Goal: Task Accomplishment & Management: Manage account settings

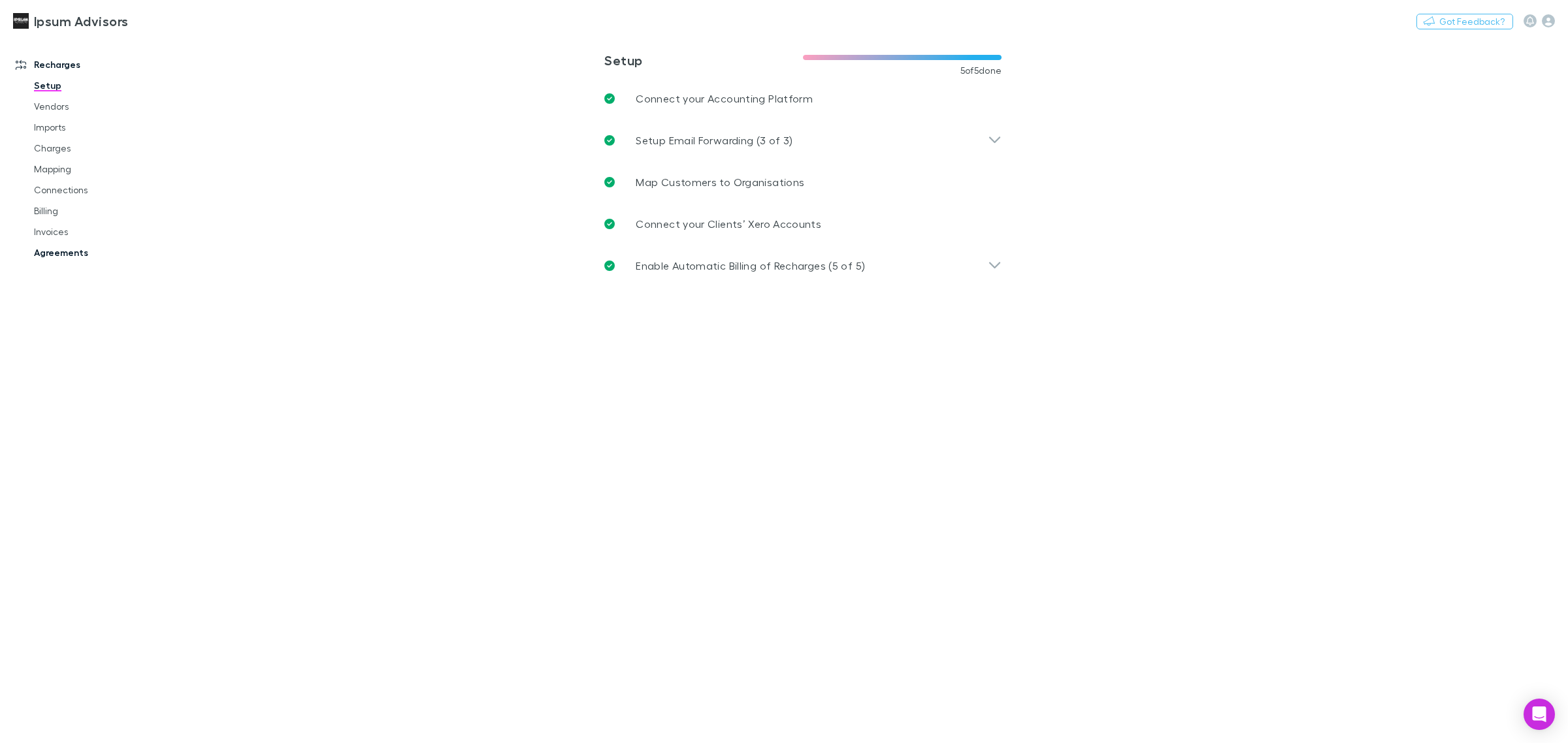
click at [66, 247] on link "Agreements" at bounding box center [102, 253] width 163 height 21
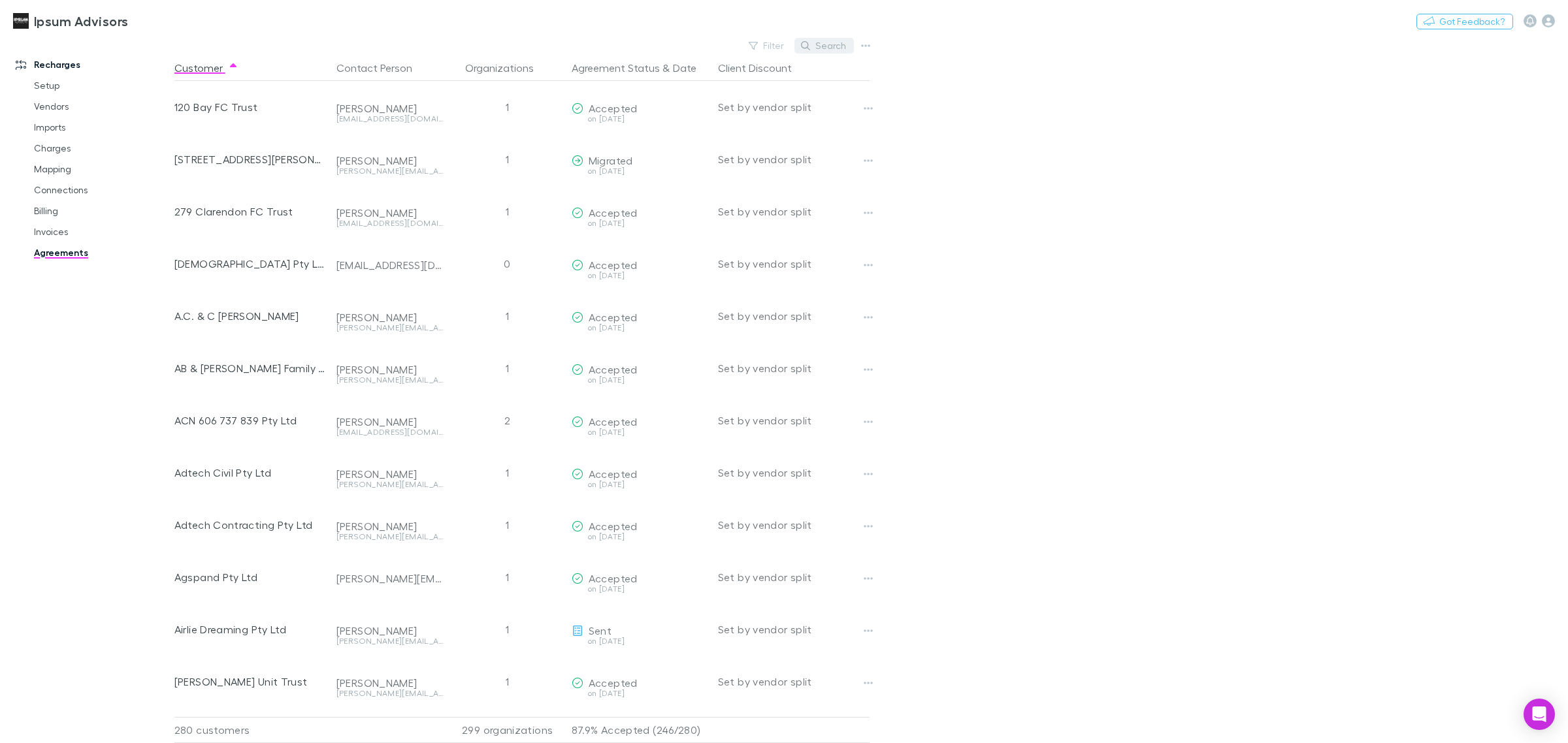
click at [828, 50] on button "Search" at bounding box center [825, 45] width 60 height 15
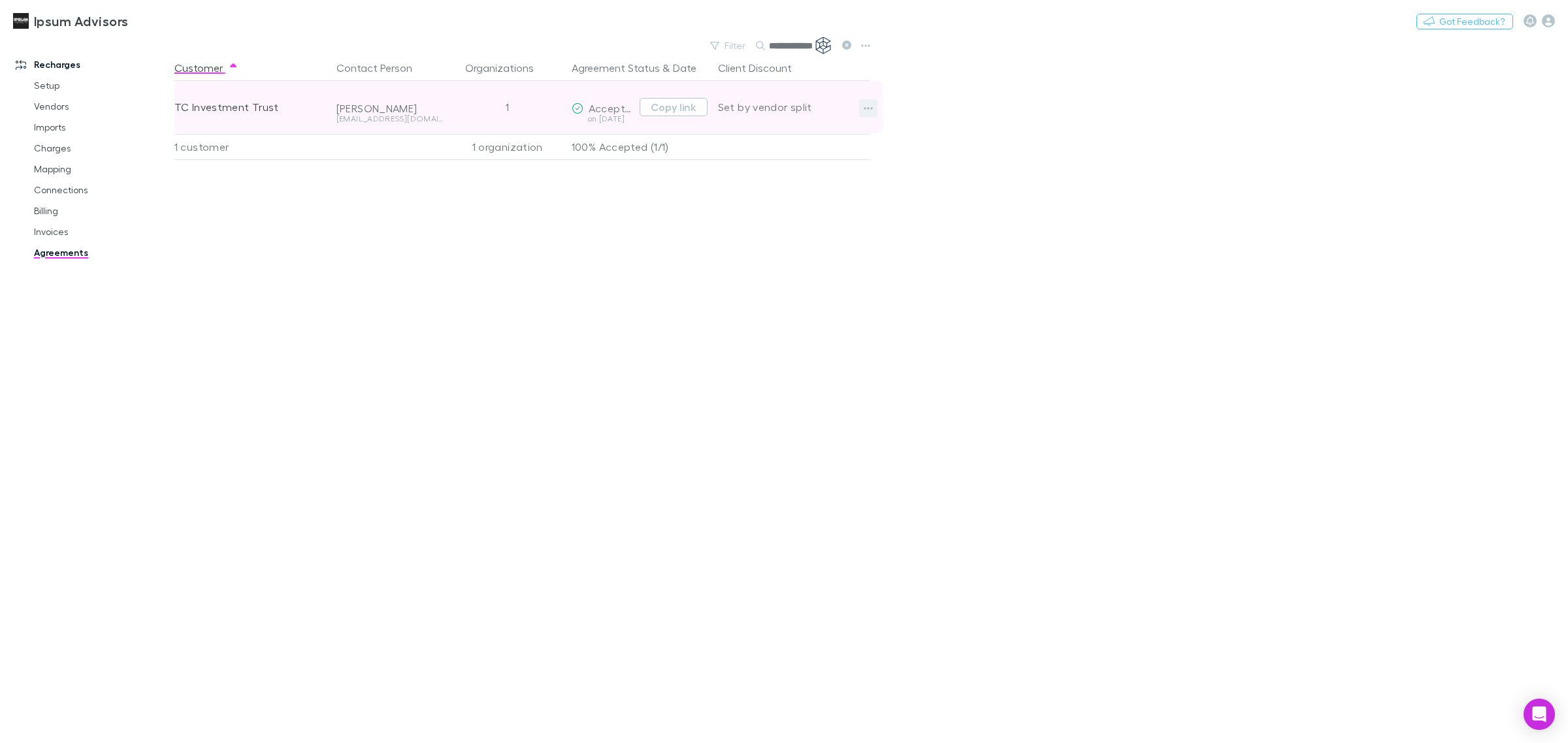
type input "**********"
click at [867, 105] on icon "button" at bounding box center [868, 109] width 9 height 11
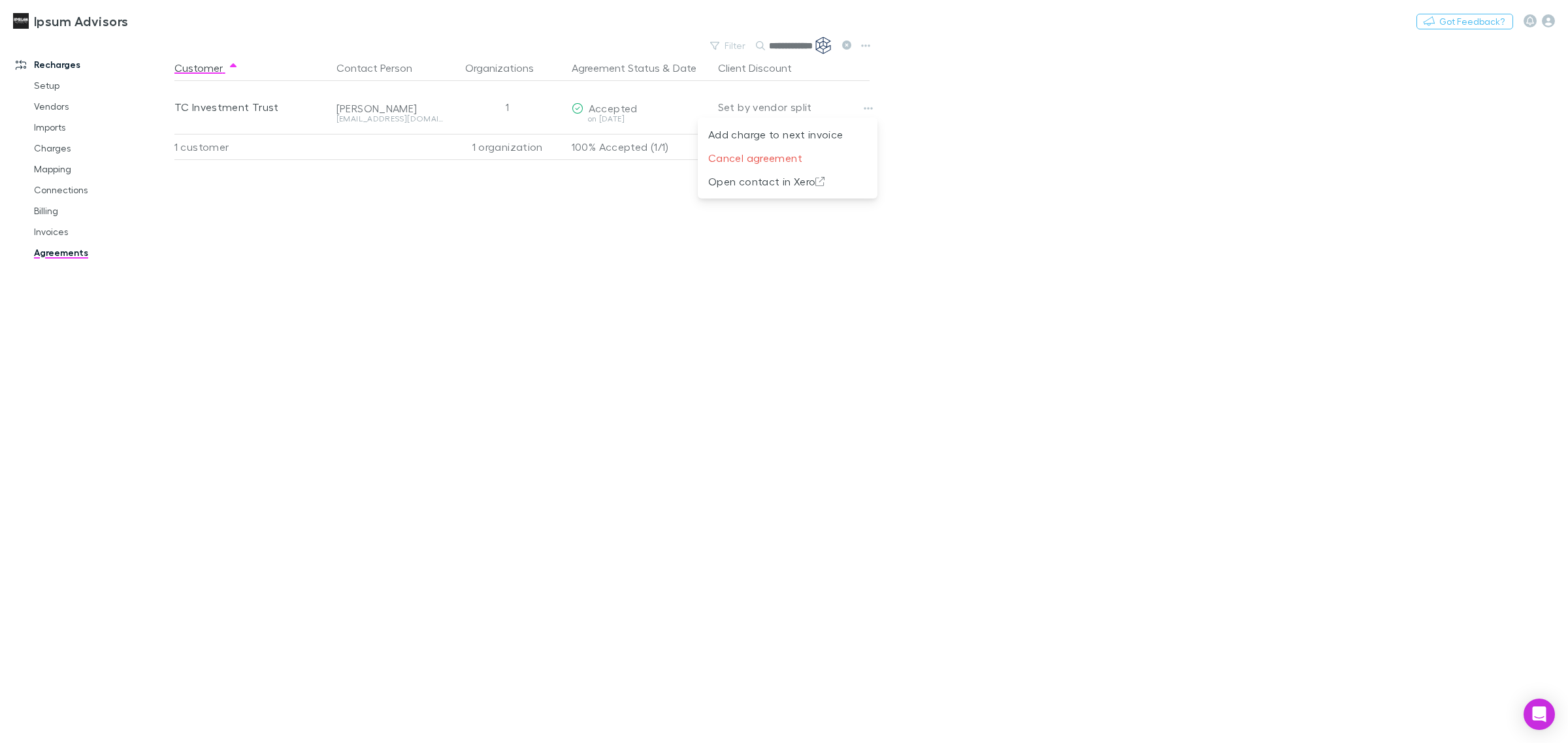
click at [1022, 129] on div at bounding box center [784, 371] width 1568 height 743
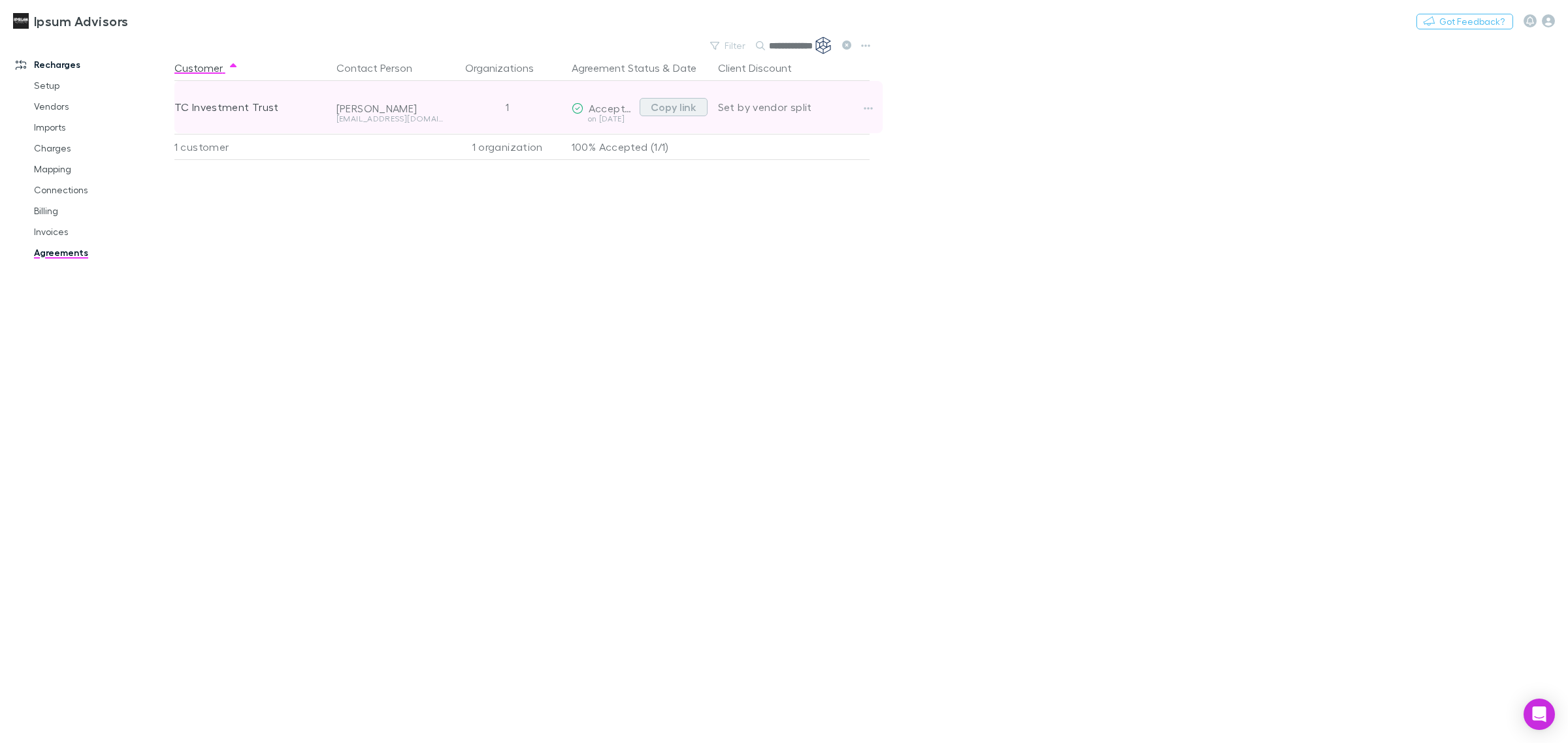
click at [678, 106] on button "Copy link" at bounding box center [673, 107] width 68 height 18
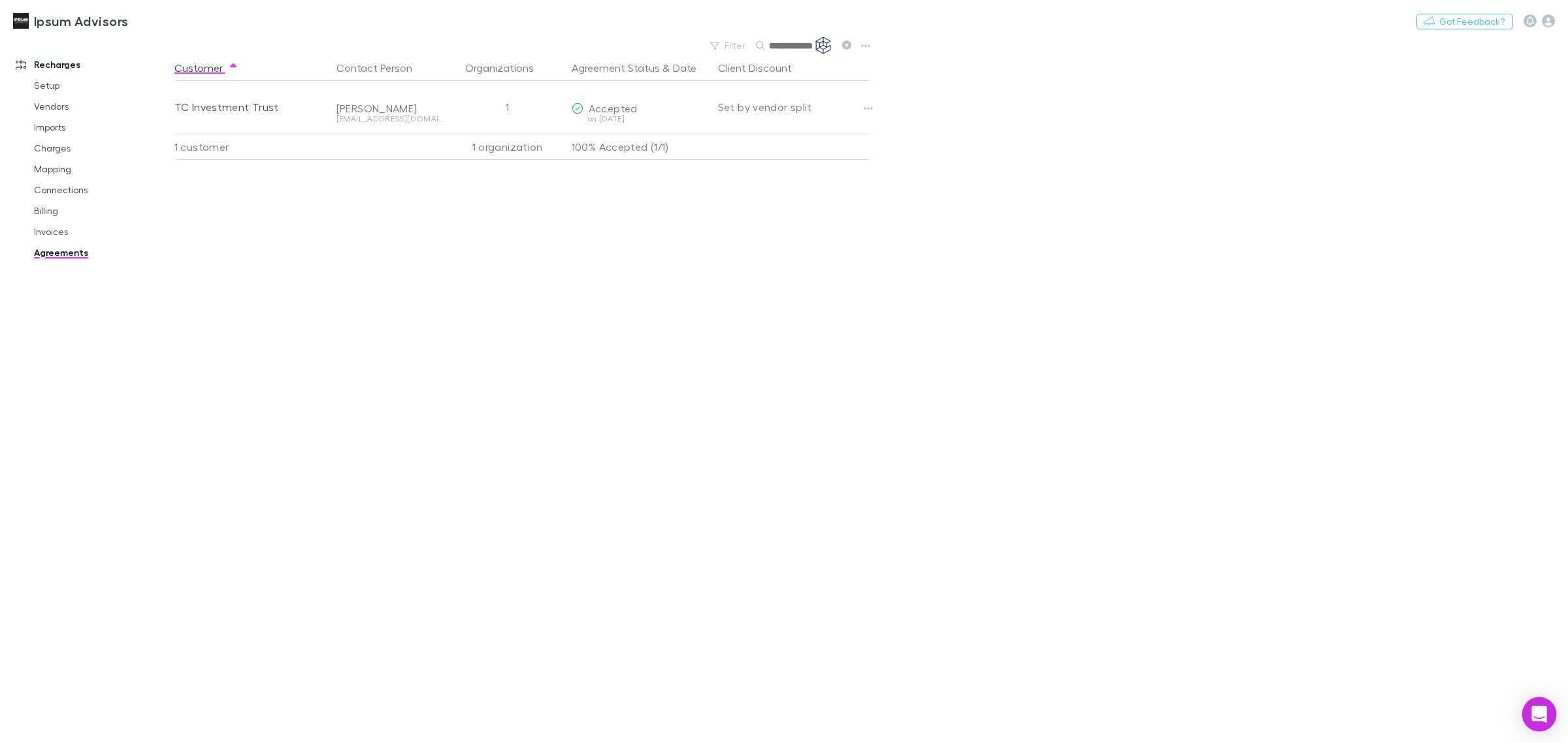
click at [1542, 717] on icon "Open Intercom Messenger" at bounding box center [1539, 714] width 15 height 17
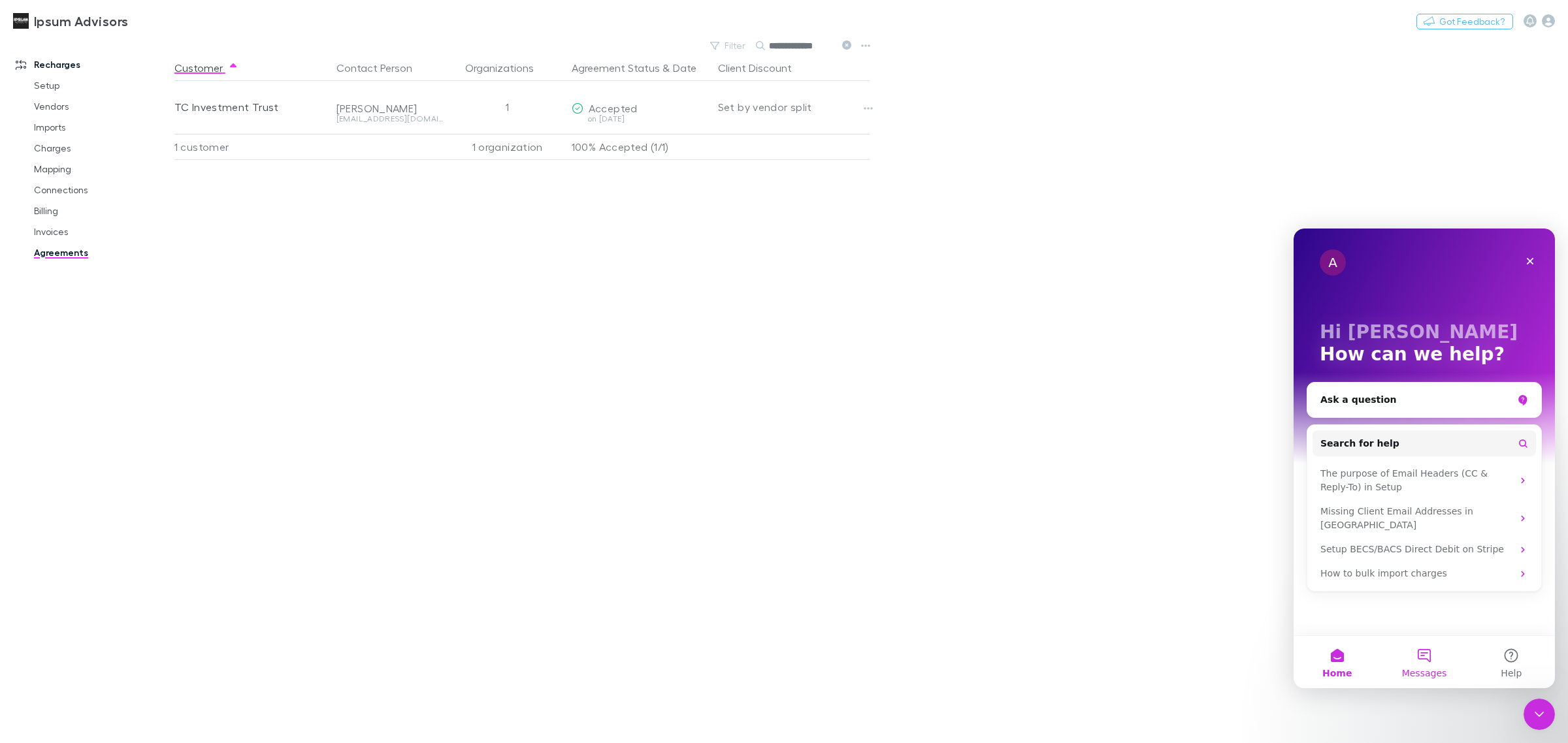
click at [1402, 653] on button "Messages" at bounding box center [1423, 662] width 87 height 52
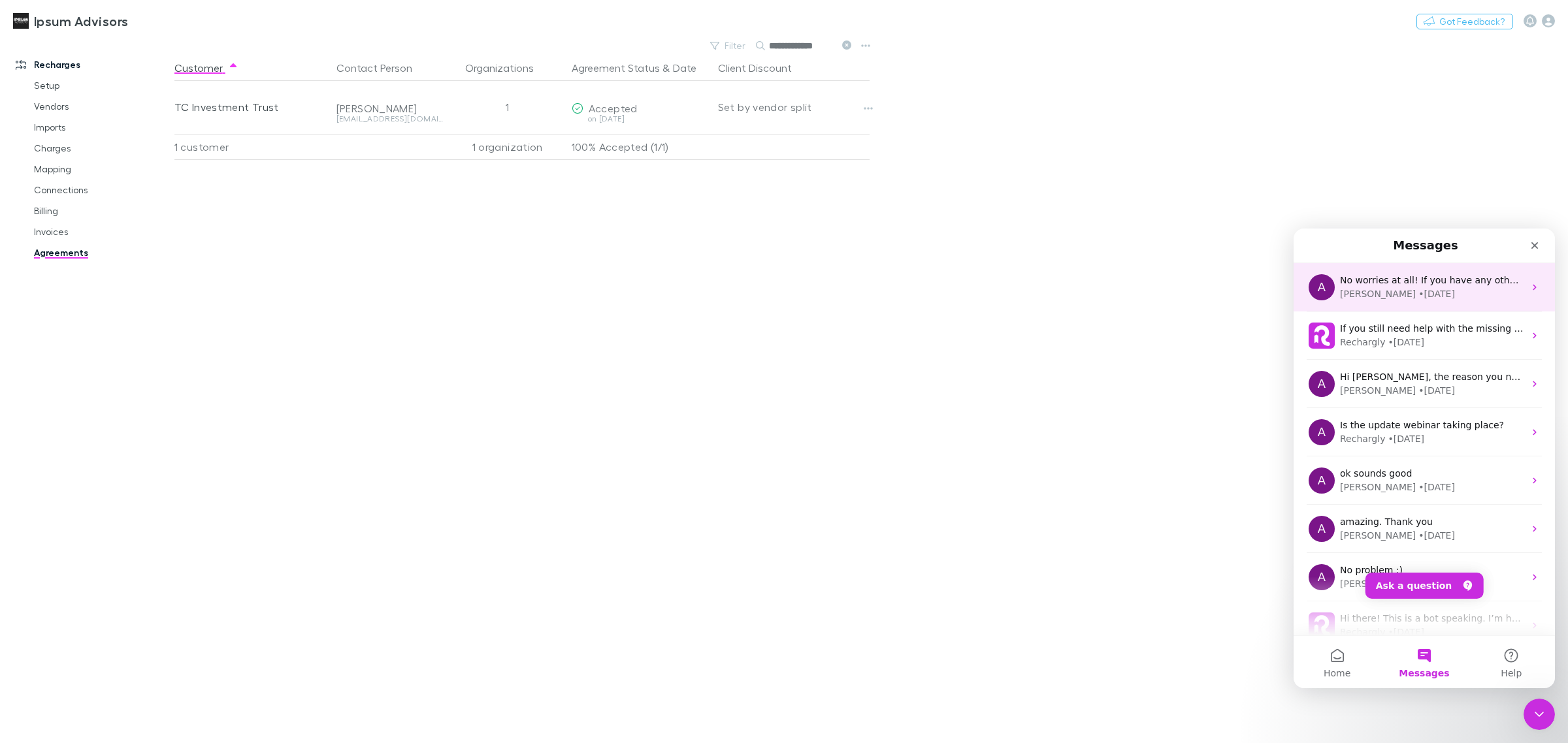
click at [1408, 288] on div "Alex • 1w ago" at bounding box center [1432, 294] width 185 height 14
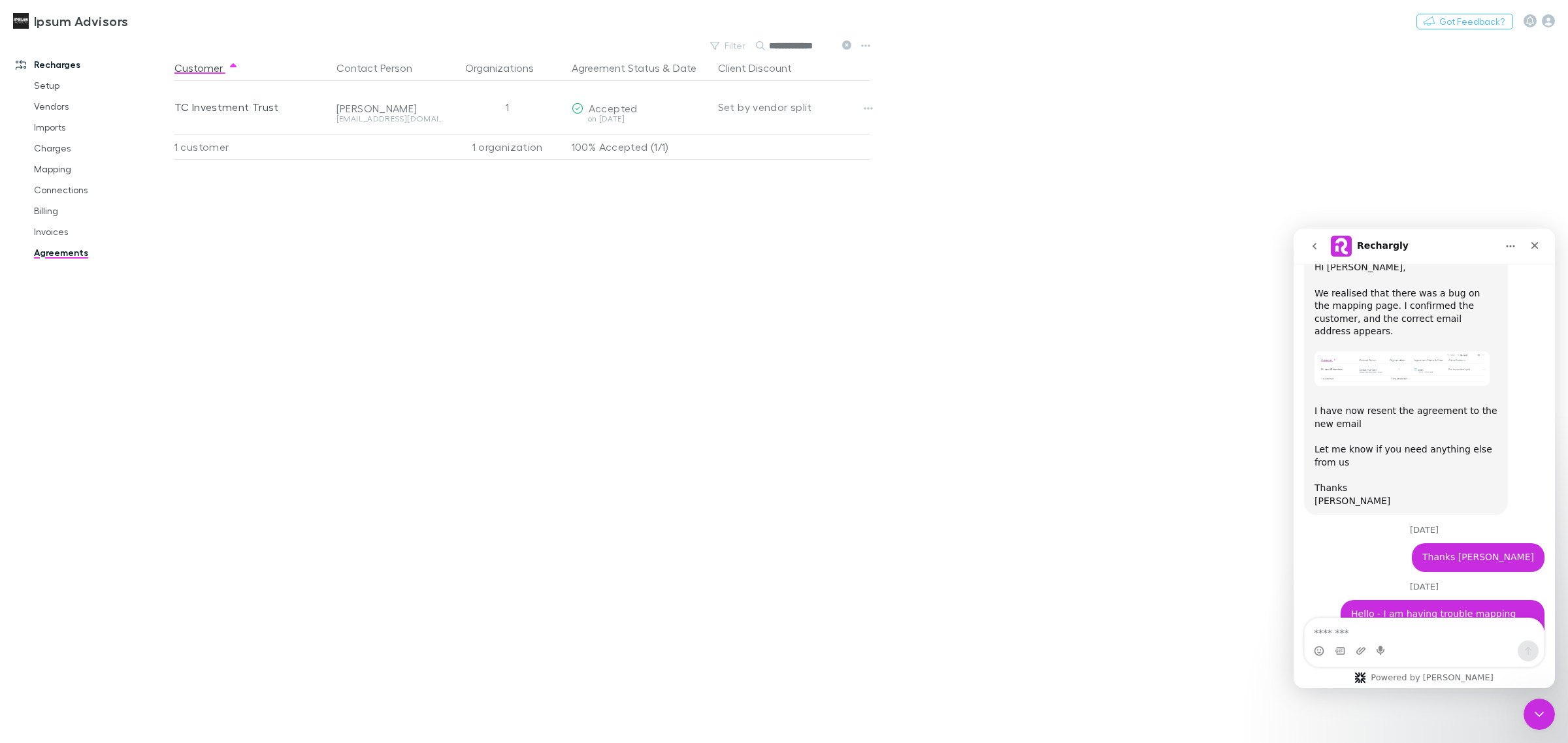
scroll to position [8862, 0]
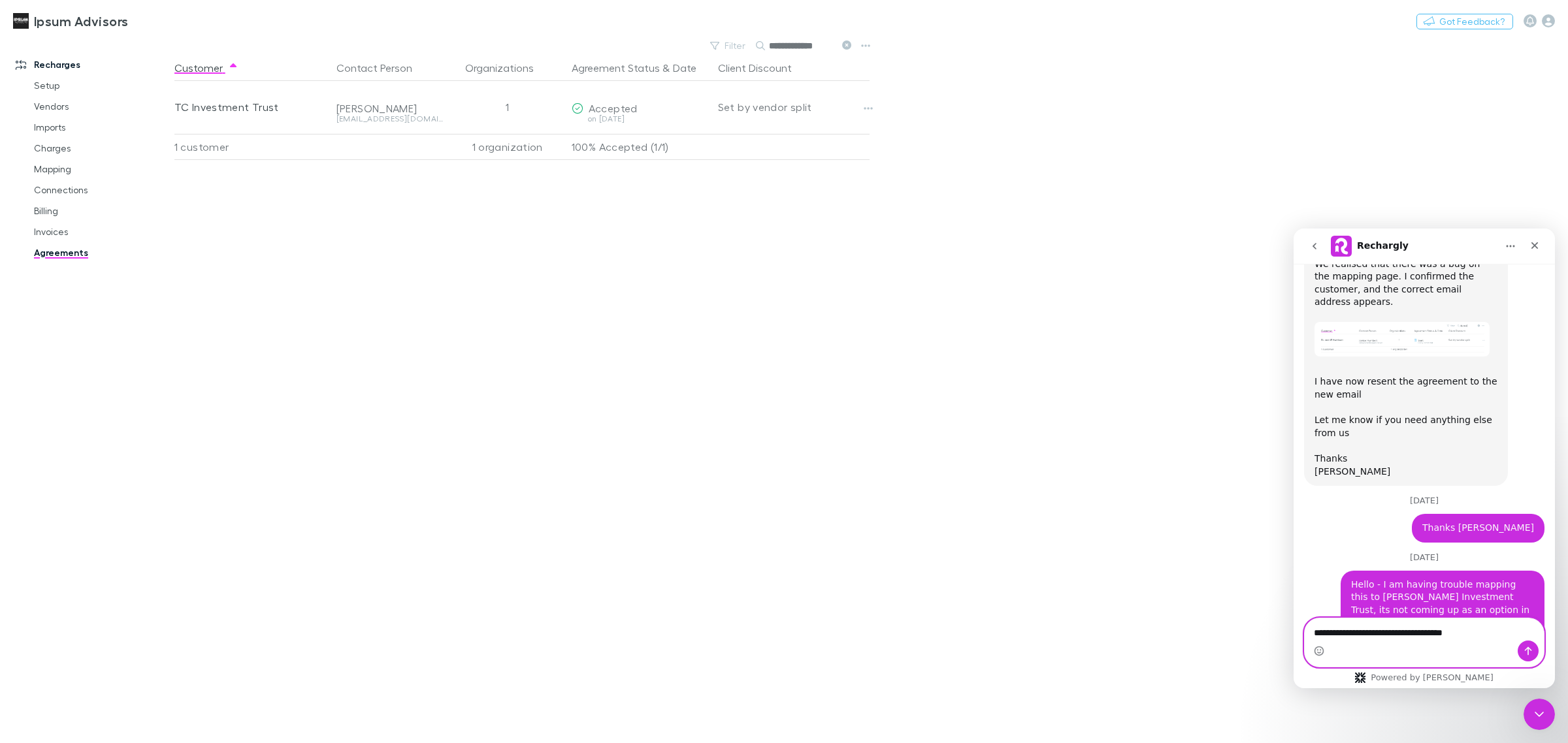
type textarea "**********"
drag, startPoint x: 1489, startPoint y: 634, endPoint x: 1200, endPoint y: 663, distance: 290.5
click at [1293, 663] on html "Rechargly Hi there! This is a bot speaking. I’m here to answer your questions, …" at bounding box center [1423, 458] width 261 height 460
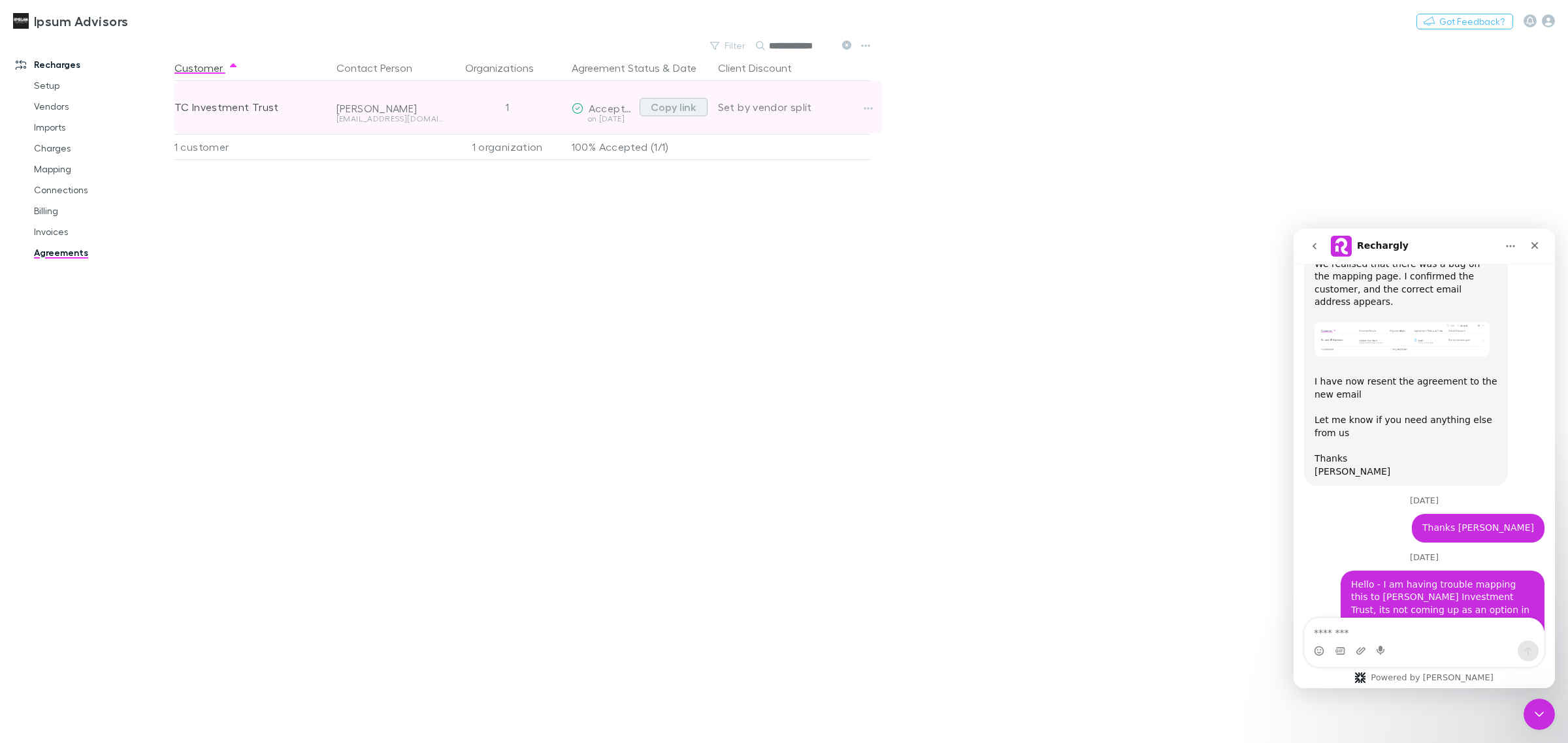
click at [657, 103] on button "Copy link" at bounding box center [673, 107] width 68 height 18
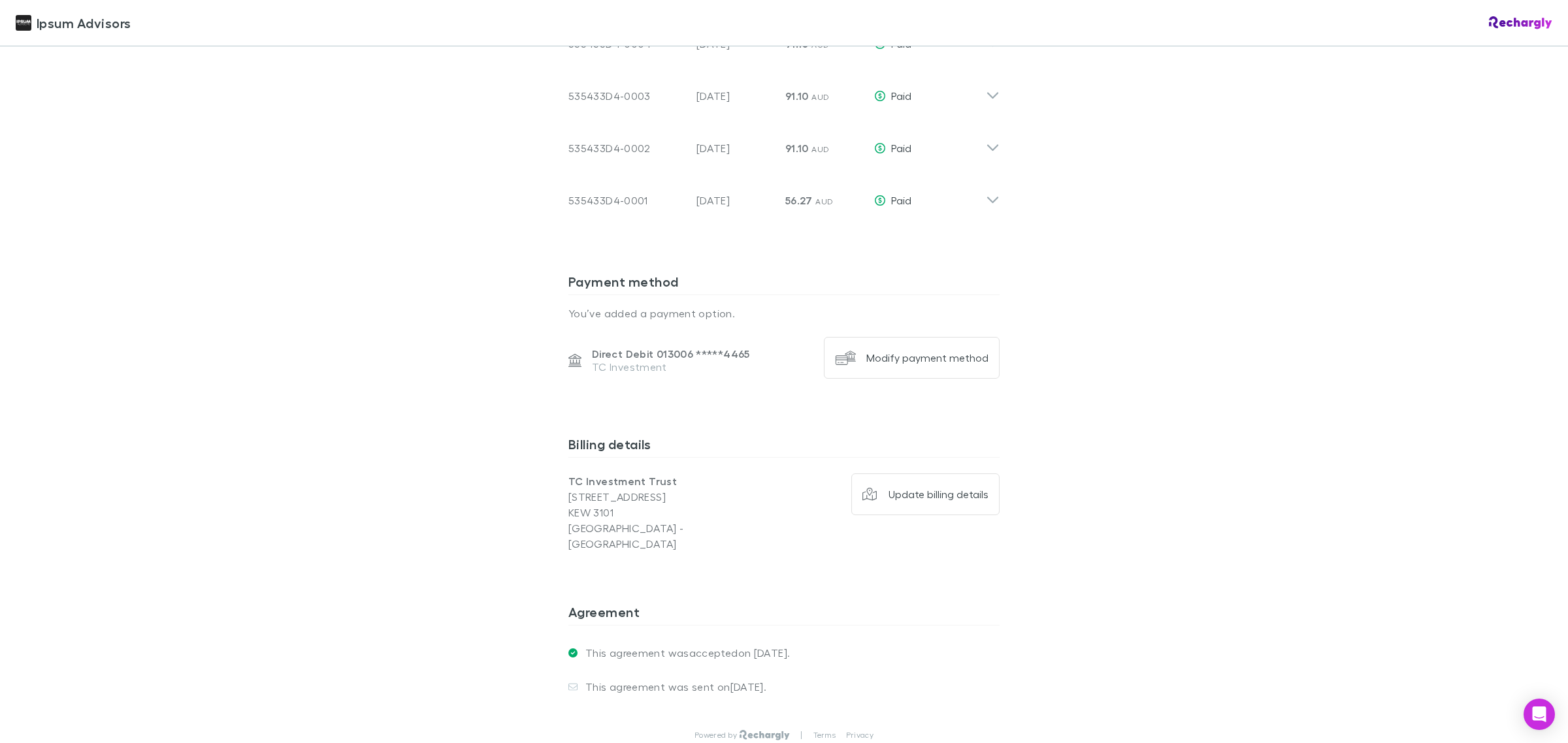
scroll to position [1387, 0]
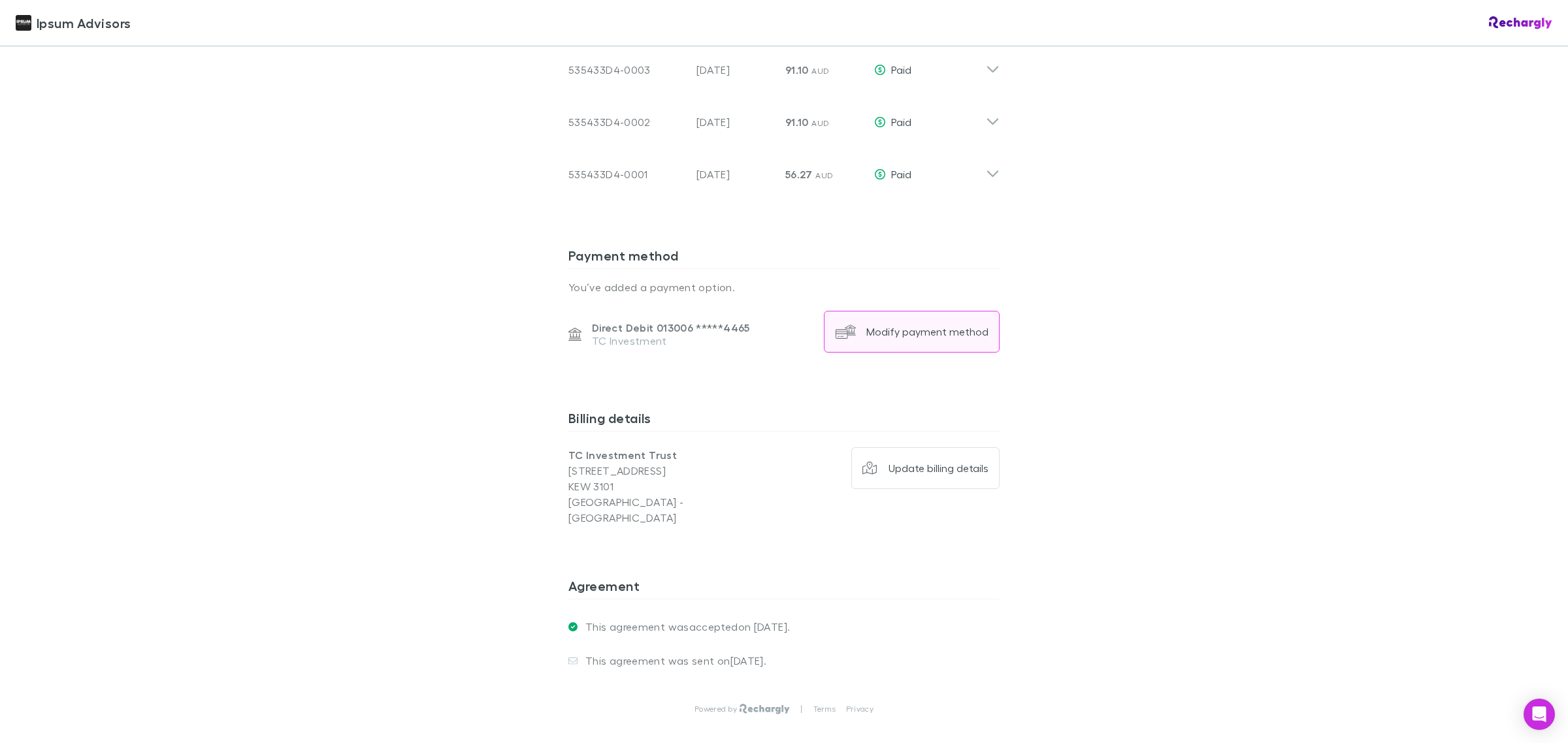
click at [950, 325] on div "Modify payment method" at bounding box center [927, 331] width 122 height 13
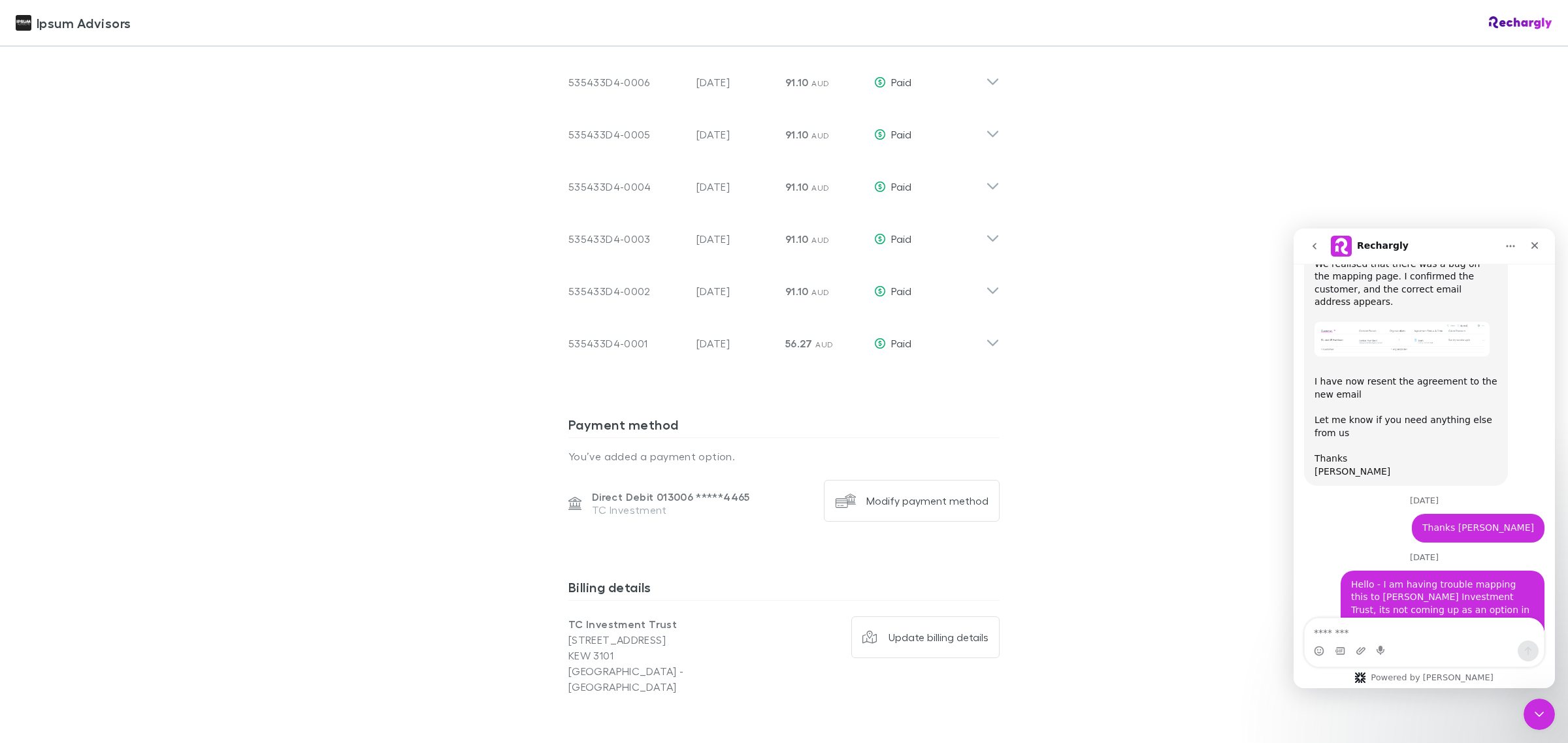
scroll to position [1224, 0]
